Goal: Information Seeking & Learning: Learn about a topic

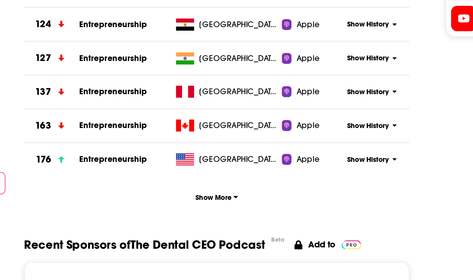
scroll to position [670, 0]
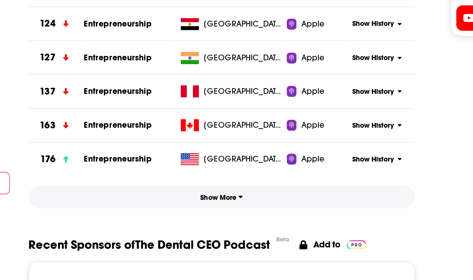
click at [203, 183] on span "Show More" at bounding box center [209, 182] width 23 height 4
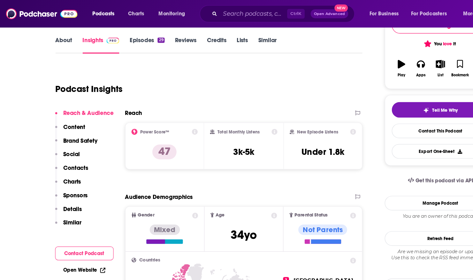
scroll to position [90, 0]
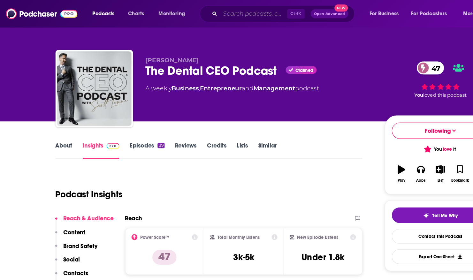
click at [200, 15] on input "Search podcasts, credits, & more..." at bounding box center [218, 12] width 58 height 10
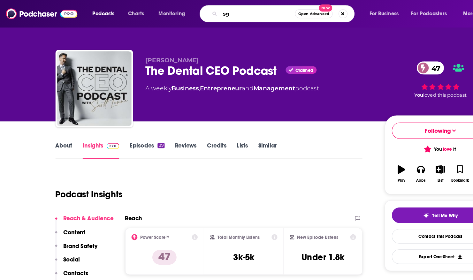
type input "s"
type input "shared practice podcast"
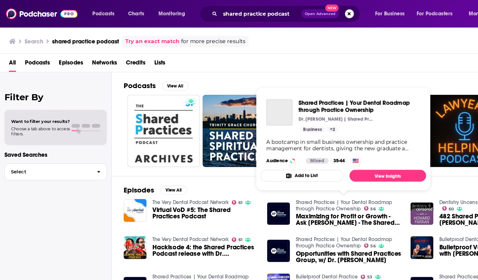
click at [254, 174] on link "Shared Practices | Your Dental Roadmap through Practice Ownership" at bounding box center [295, 176] width 83 height 11
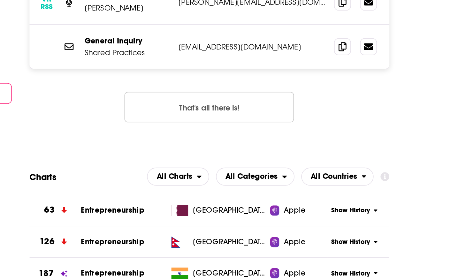
scroll to position [626, 0]
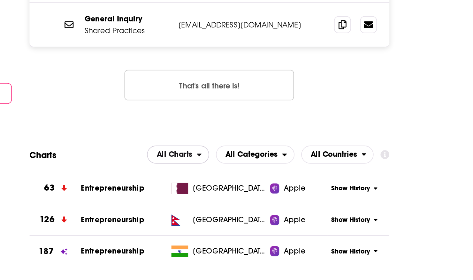
click at [204, 209] on icon "open menu" at bounding box center [203, 210] width 3 height 2
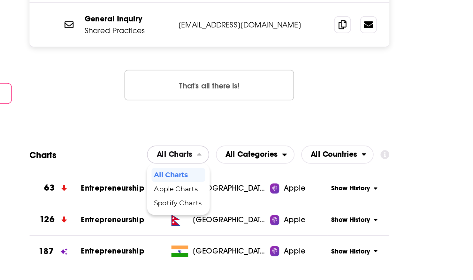
click at [199, 235] on span "Spotify Charts" at bounding box center [191, 237] width 27 height 4
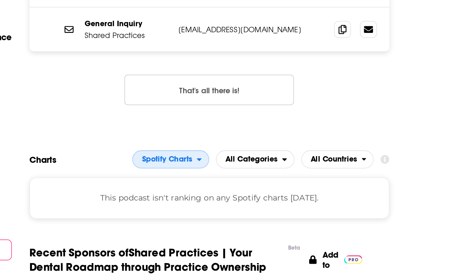
scroll to position [712, 0]
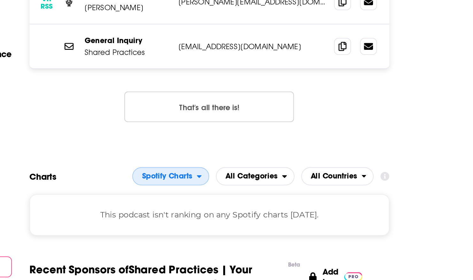
click at [193, 118] on span "Spotify Charts" at bounding box center [184, 123] width 36 height 11
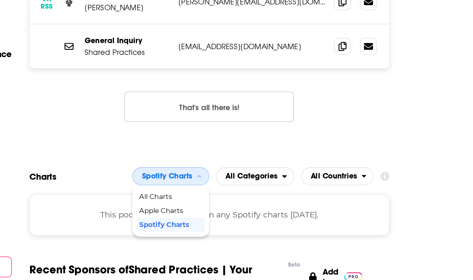
click at [193, 133] on span "All Charts" at bounding box center [186, 135] width 35 height 4
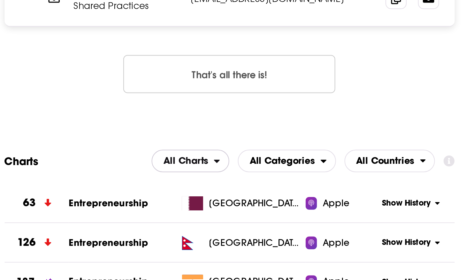
scroll to position [706, 0]
